Goal: Task Accomplishment & Management: Manage account settings

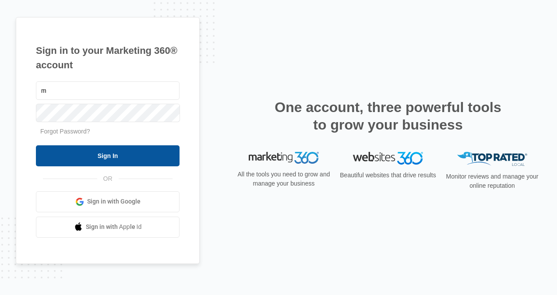
type input "mdelduca@flycti.com"
click at [110, 159] on input "Sign In" at bounding box center [108, 155] width 144 height 21
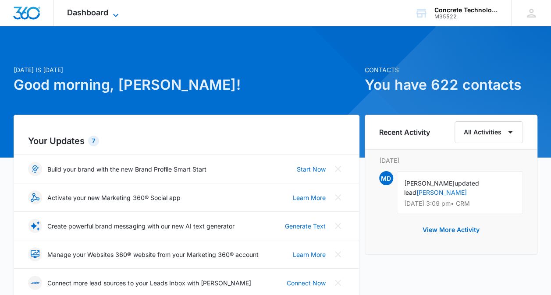
click at [113, 12] on icon at bounding box center [115, 15] width 11 height 11
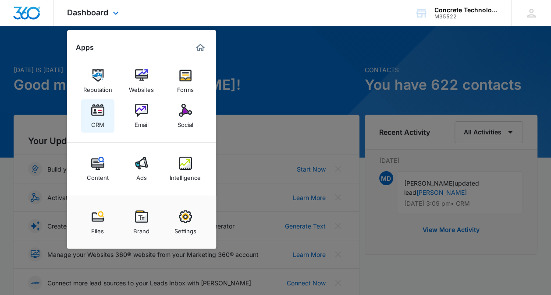
click at [99, 118] on div "CRM" at bounding box center [97, 122] width 13 height 11
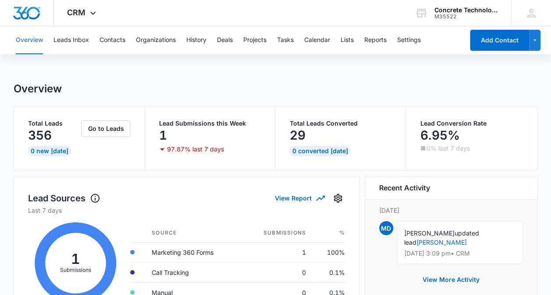
click at [235, 84] on div "Overview" at bounding box center [275, 88] width 523 height 13
drag, startPoint x: 56, startPoint y: 49, endPoint x: -231, endPoint y: -84, distance: 315.8
click at [0, 0] on html "CRM Apps Reputation Websites Forms CRM Email Social Content Ads Intelligence Fi…" at bounding box center [275, 147] width 551 height 295
click at [527, 16] on icon at bounding box center [531, 13] width 9 height 9
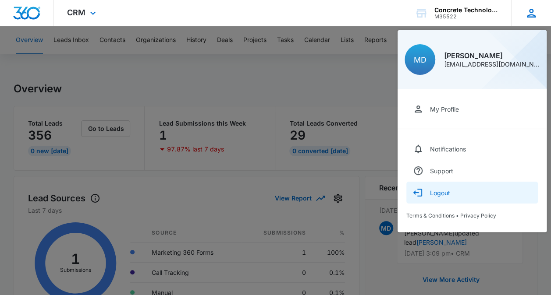
click at [461, 194] on button "Logout" at bounding box center [471, 193] width 131 height 22
